Goal: Task Accomplishment & Management: Use online tool/utility

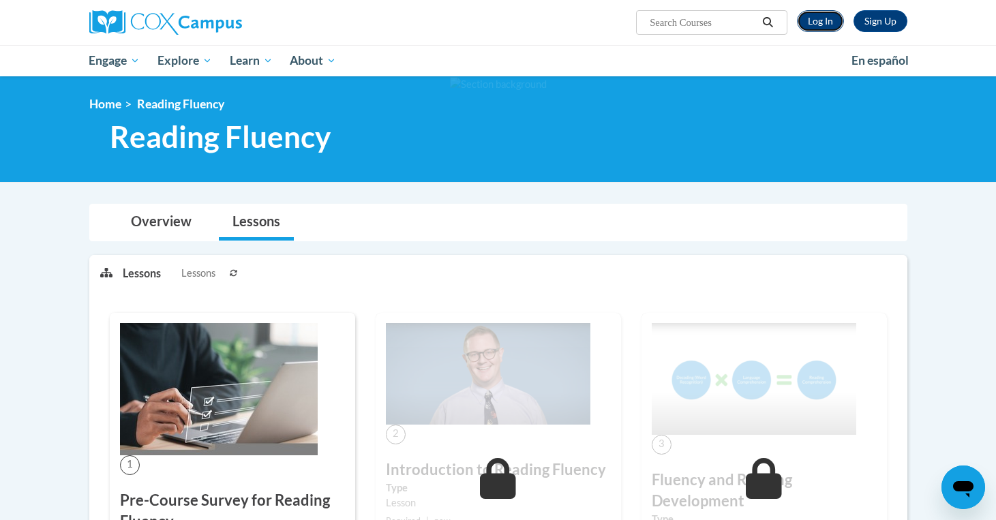
click at [822, 22] on link "Log In" at bounding box center [820, 21] width 47 height 22
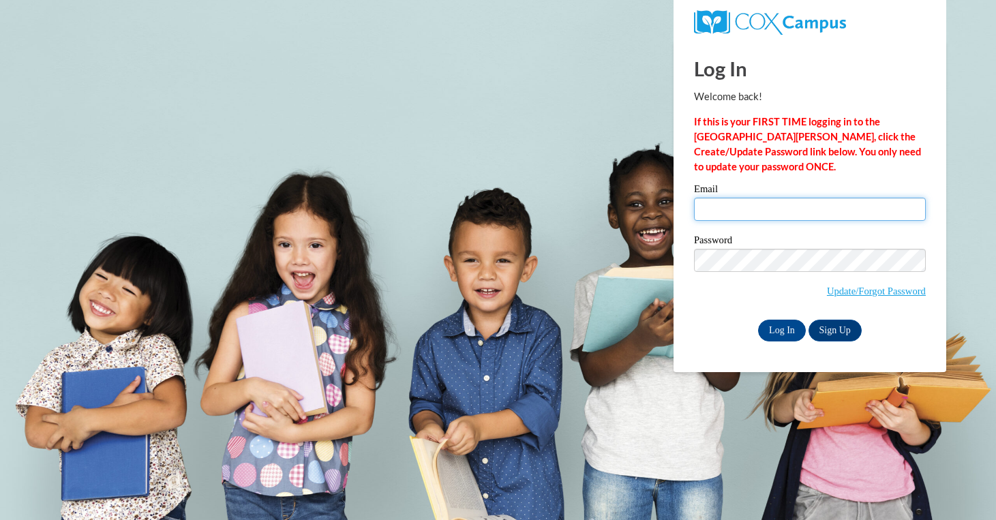
click at [750, 209] on input "Email" at bounding box center [810, 209] width 232 height 23
type input "swithers@waukesha.k12.wi.us"
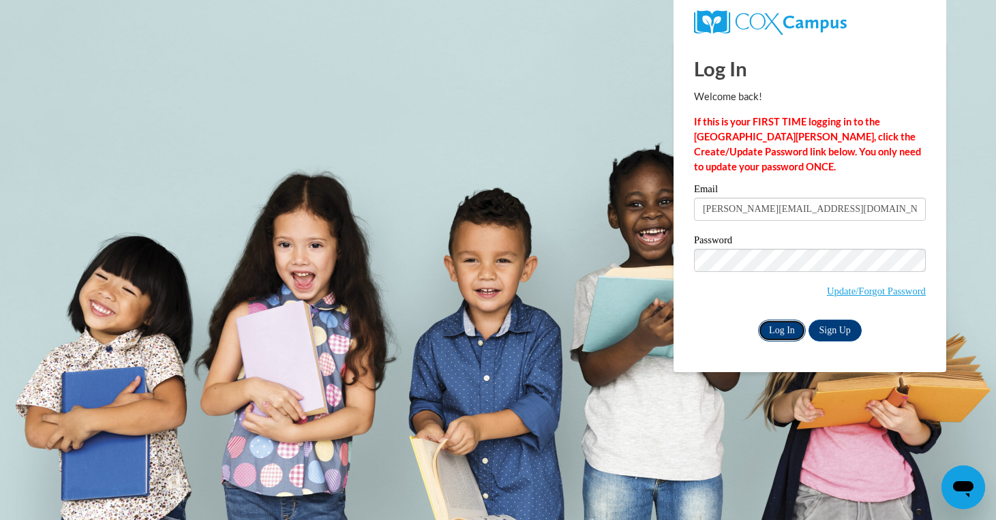
click at [776, 329] on input "Log In" at bounding box center [782, 331] width 48 height 22
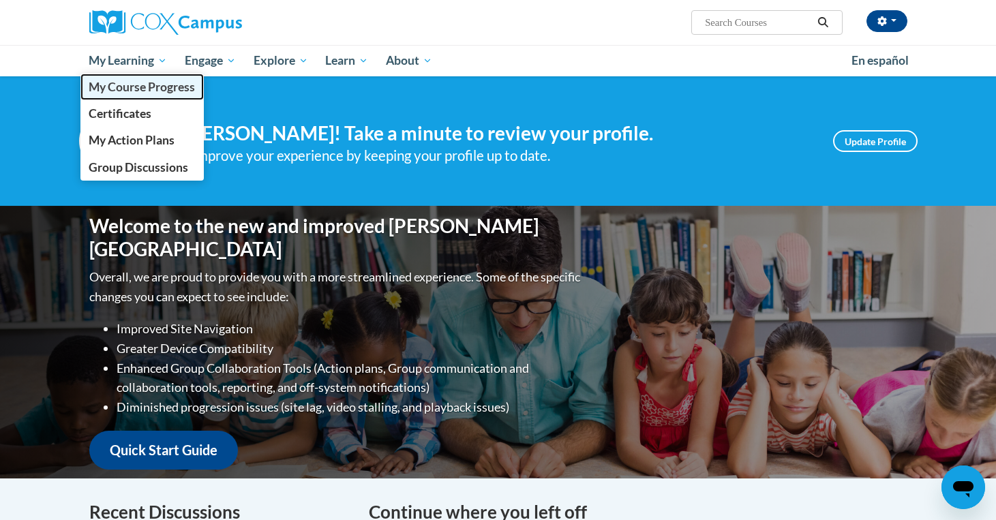
click at [143, 85] on span "My Course Progress" at bounding box center [142, 87] width 106 height 14
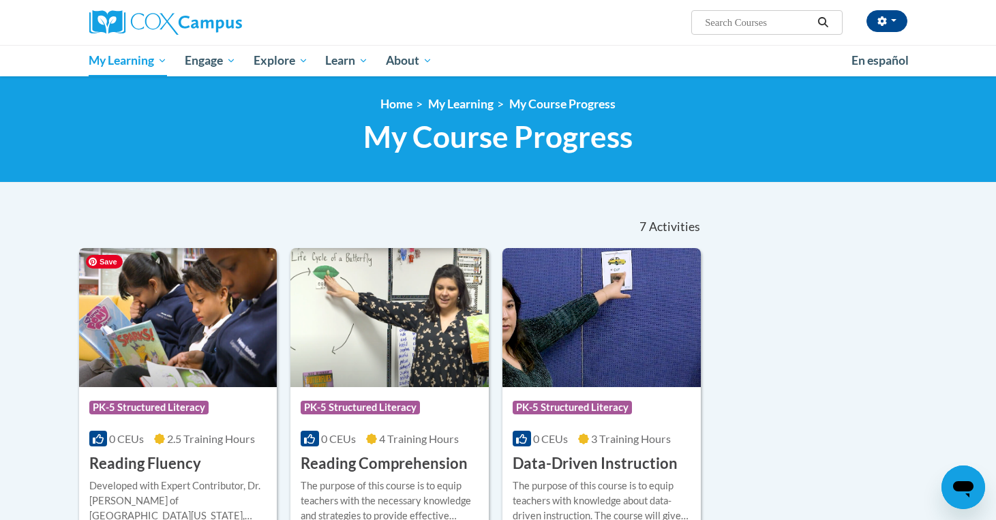
click at [216, 329] on img at bounding box center [178, 317] width 198 height 139
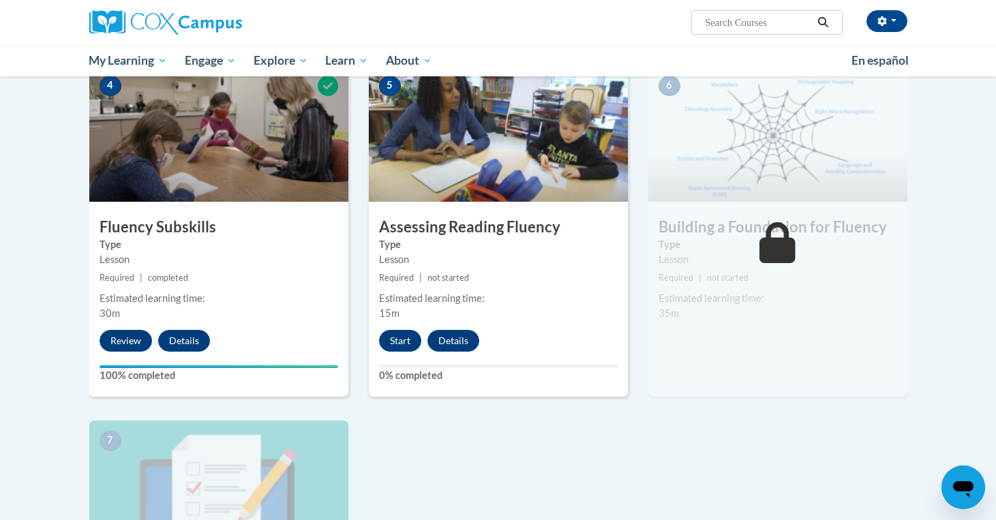
scroll to position [647, 0]
click at [401, 344] on button "Start" at bounding box center [400, 340] width 42 height 22
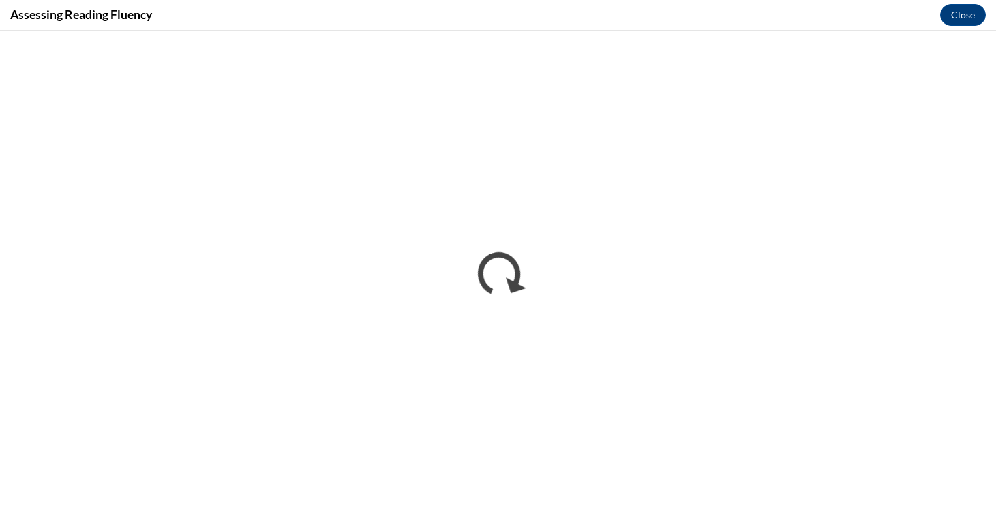
scroll to position [0, 0]
